Goal: Transaction & Acquisition: Purchase product/service

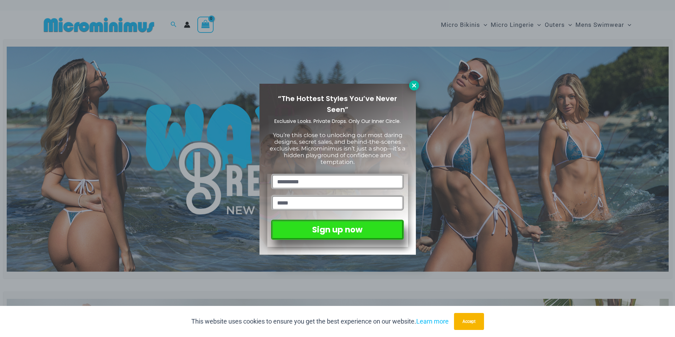
click at [412, 85] on icon at bounding box center [414, 85] width 6 height 6
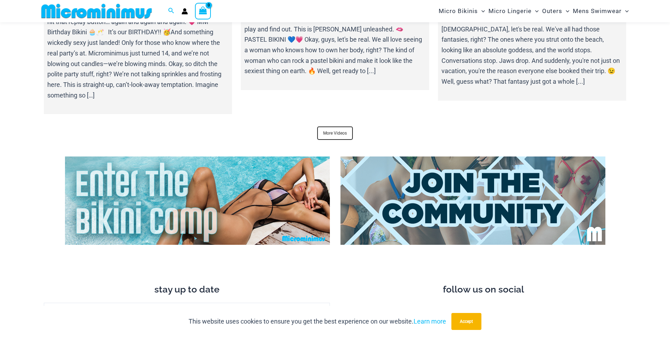
scroll to position [2890, 0]
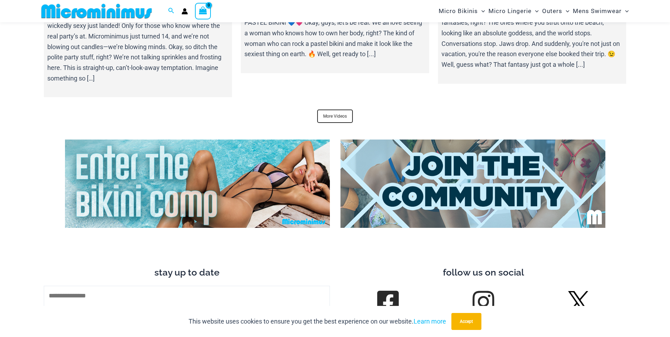
click at [185, 191] on img at bounding box center [197, 183] width 265 height 88
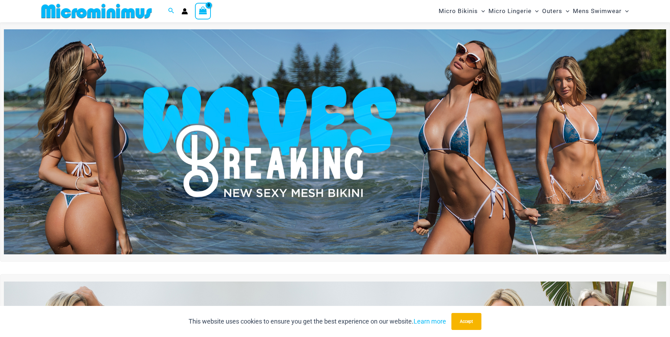
scroll to position [0, 0]
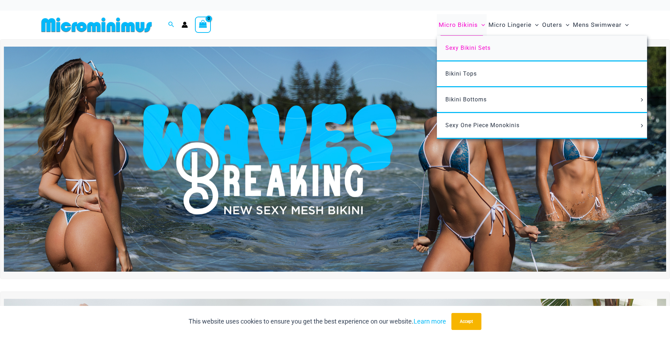
click at [467, 47] on span "Sexy Bikini Sets" at bounding box center [467, 47] width 45 height 7
